Goal: Feedback & Contribution: Submit feedback/report problem

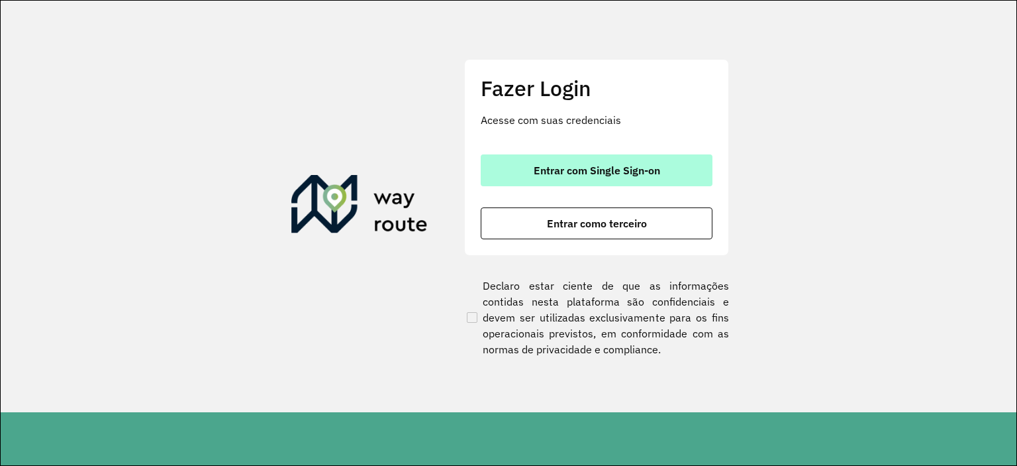
click at [580, 165] on span "Entrar com Single Sign-on" at bounding box center [597, 170] width 126 height 11
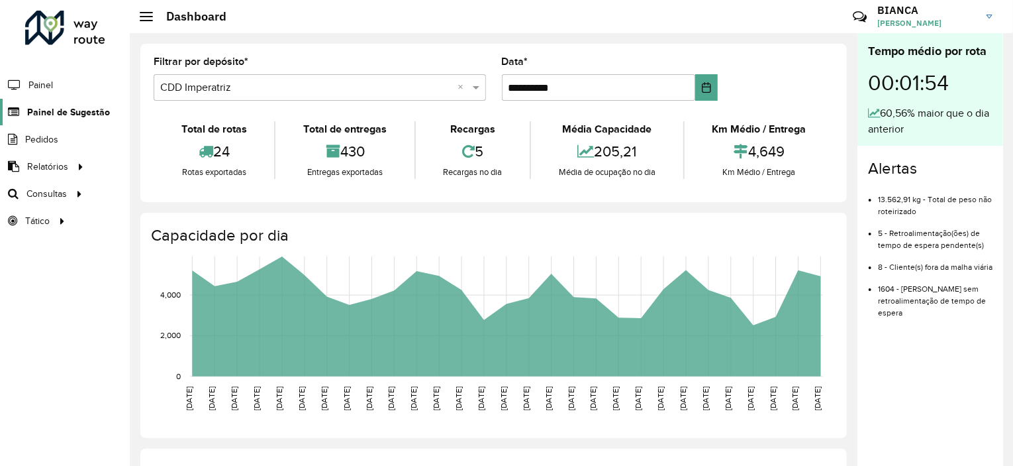
click at [85, 119] on link "Painel de Sugestão" at bounding box center [55, 112] width 110 height 26
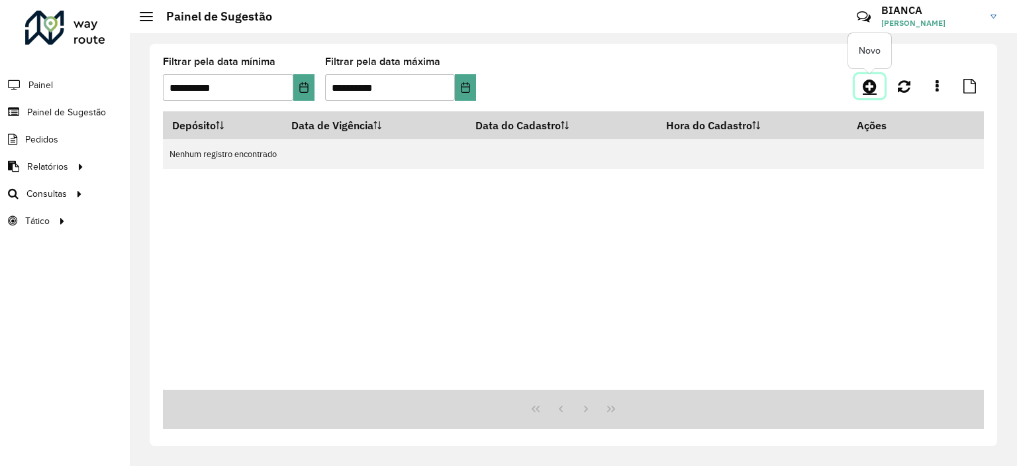
click at [864, 89] on icon at bounding box center [870, 86] width 14 height 16
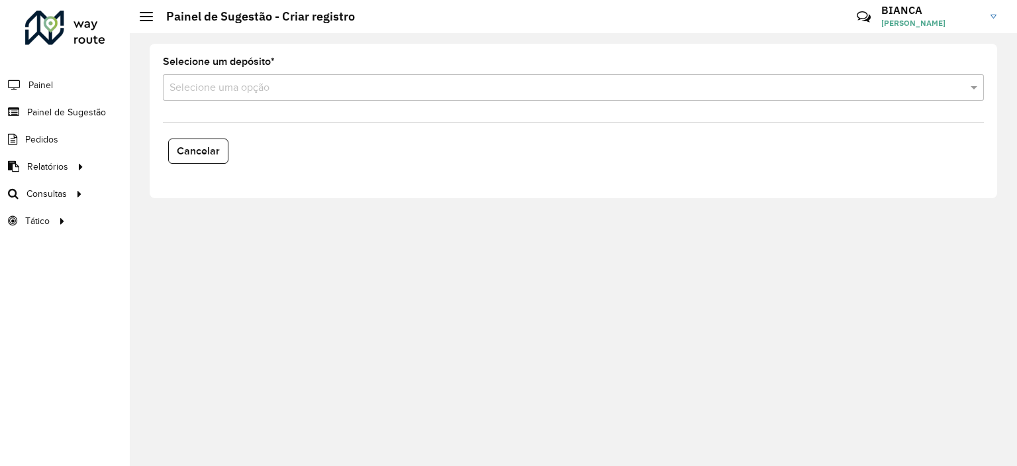
click at [225, 92] on input "text" at bounding box center [560, 88] width 781 height 16
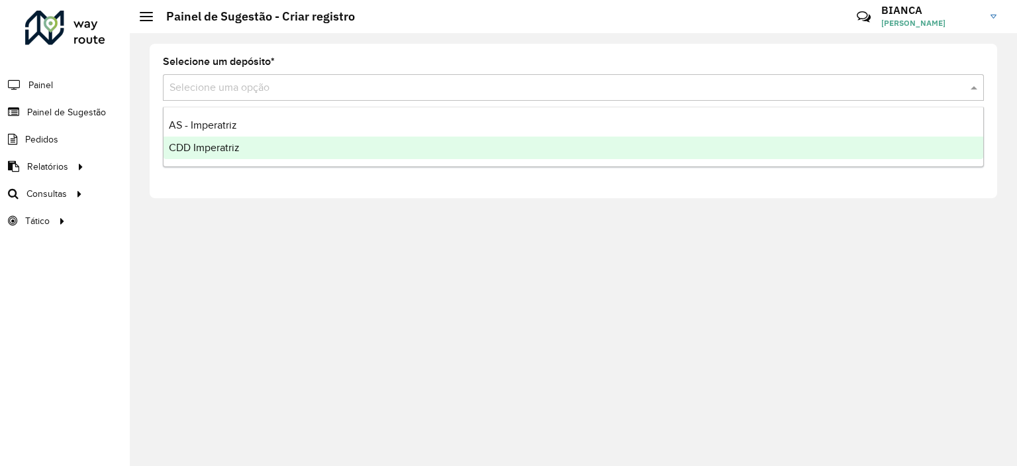
click at [187, 150] on span "CDD Imperatriz" at bounding box center [204, 147] width 71 height 11
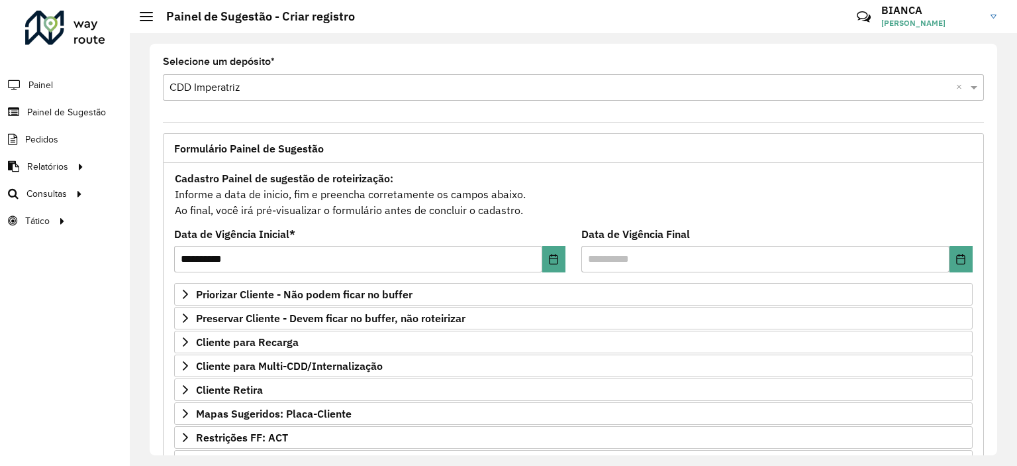
scroll to position [189, 0]
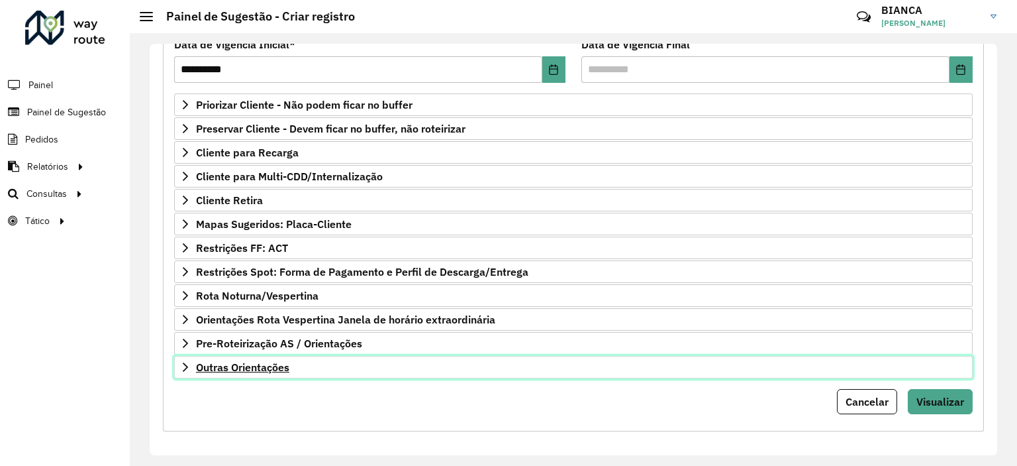
click at [232, 362] on span "Outras Orientações" at bounding box center [242, 367] width 93 height 11
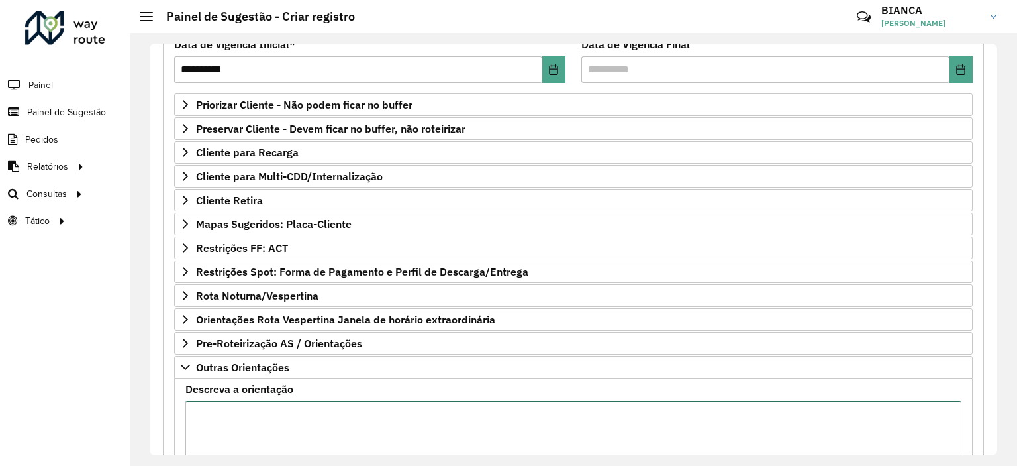
click at [244, 404] on textarea "Descreva a orientação" at bounding box center [573, 457] width 776 height 112
type textarea "**********"
click at [299, 415] on textarea "**********" at bounding box center [573, 457] width 776 height 112
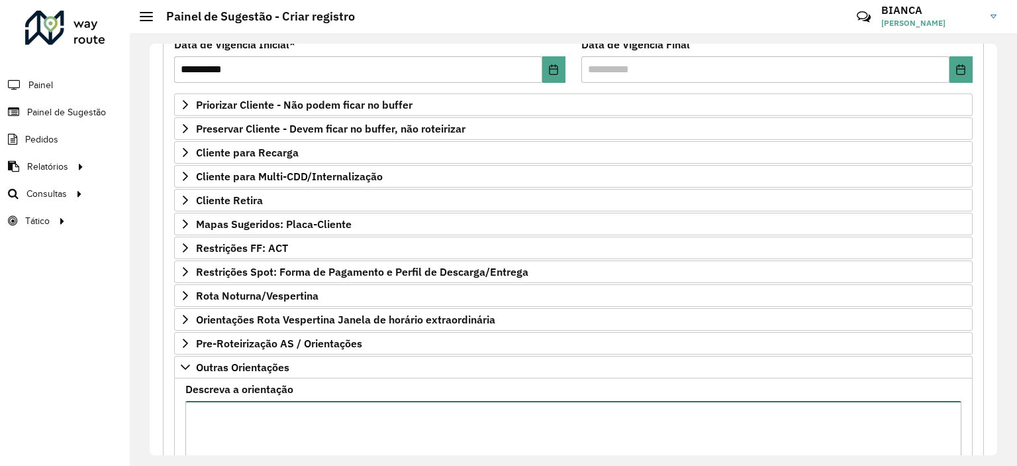
scroll to position [322, 0]
